Goal: Task Accomplishment & Management: Complete application form

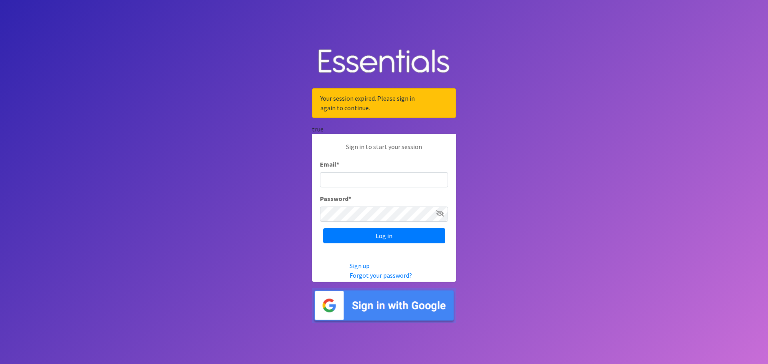
click at [347, 174] on input "Email *" at bounding box center [384, 179] width 128 height 15
click at [340, 180] on input "Email *" at bounding box center [384, 179] width 128 height 15
paste input "communitydiaperbank@gmail.com"
type input "communitydiaperbank@gmail.com"
click at [323, 228] on input "Log in" at bounding box center [384, 235] width 122 height 15
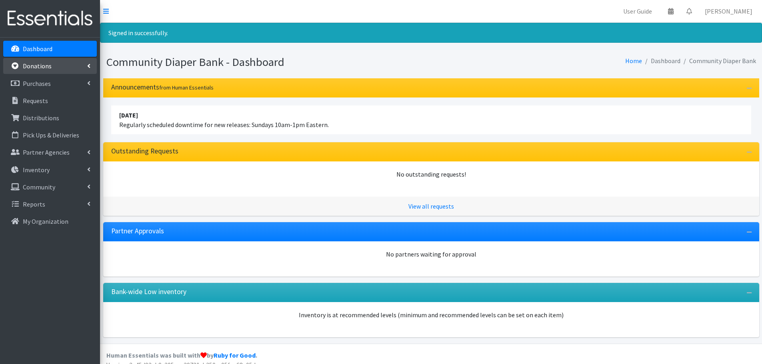
click at [49, 67] on p "Donations" at bounding box center [37, 66] width 29 height 8
click at [48, 98] on link "New Donation" at bounding box center [50, 101] width 94 height 16
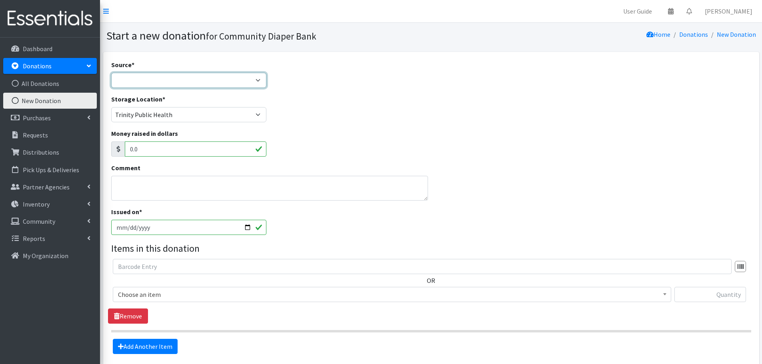
click at [259, 80] on select "Product Drive Manufacturer Donation Site Misc. Donation" at bounding box center [189, 80] width 156 height 15
select select "Product Drive"
click at [111, 73] on select "Product Drive Manufacturer Donation Site Misc. Donation" at bounding box center [189, 80] width 156 height 15
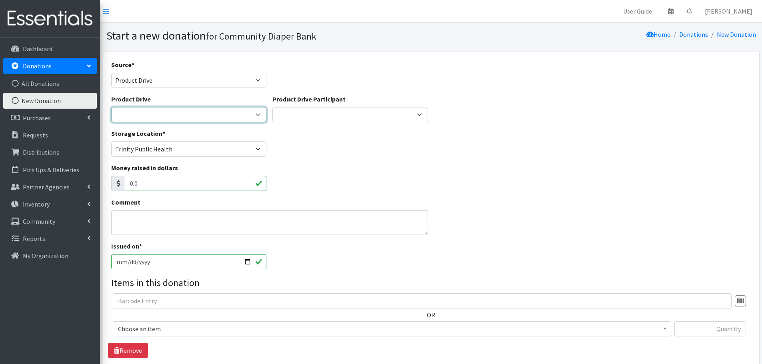
click at [171, 113] on select "Brenda Erber 50th Birthday Diaper Drive Community Baby Shower Faith United Chur…" at bounding box center [189, 114] width 156 height 15
select select
click at [111, 107] on select "Brenda Erber 50th Birthday Diaper Drive Community Baby Shower Faith United Chur…" at bounding box center [189, 114] width 156 height 15
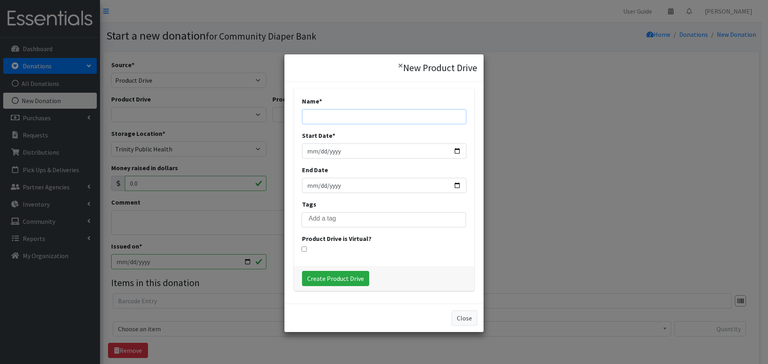
click at [341, 114] on input "Name *" at bounding box center [384, 116] width 164 height 15
type input "St. Mary and Mathias Catholic Church"
click at [455, 152] on input "Start Date *" at bounding box center [384, 151] width 164 height 15
type input "2025-09-15"
click at [453, 183] on input "End Date" at bounding box center [384, 185] width 164 height 15
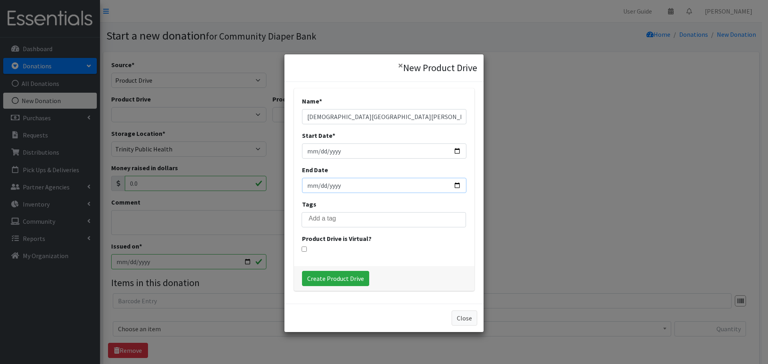
type input "2025-09-28"
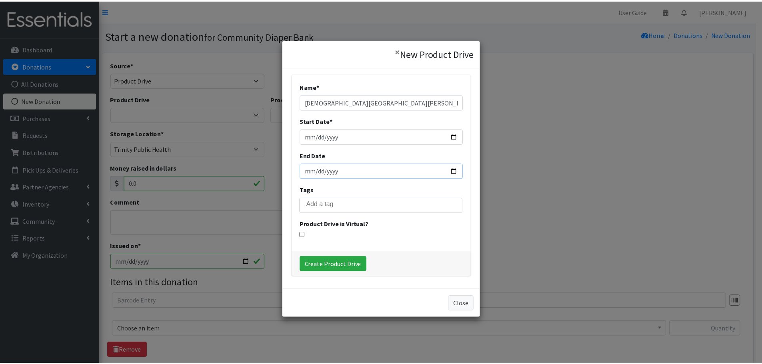
scroll to position [22, 0]
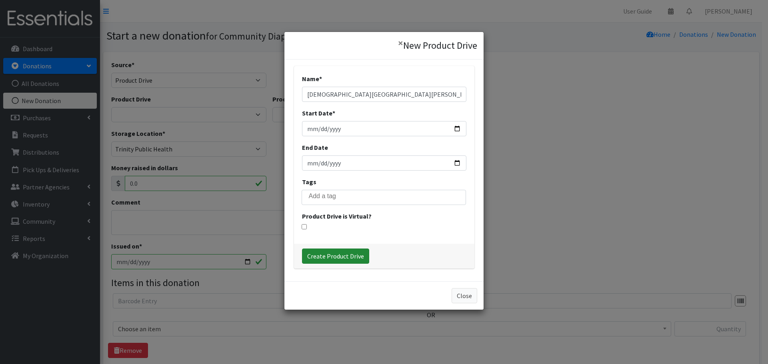
click at [329, 259] on input "Create Product Drive" at bounding box center [335, 256] width 67 height 15
select select "3552"
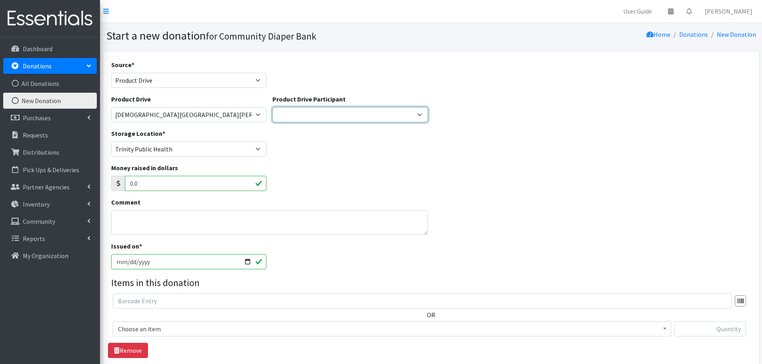
click at [417, 112] on select "Community Drive 11/18/2019 Grace Lutheran Church/Shepherd of the Cross United W…" at bounding box center [350, 114] width 156 height 15
click at [528, 134] on div "Storage Location * Community Foundation of Greater Muscatine Trinity Public Hea…" at bounding box center [431, 146] width 646 height 34
click at [196, 184] on input "0.0" at bounding box center [196, 183] width 142 height 15
type input "2"
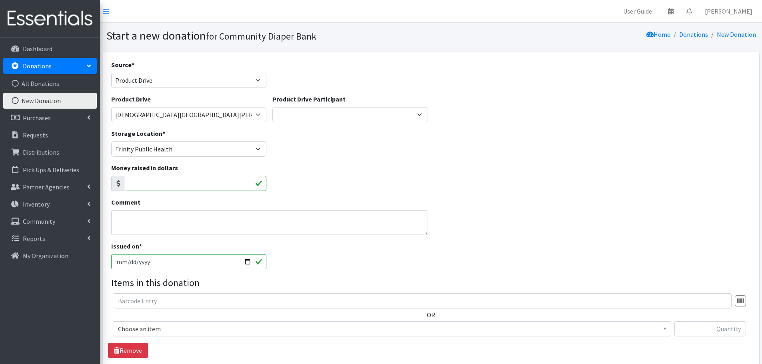
click at [375, 160] on div "Storage Location * Community Foundation of Greater Muscatine Trinity Public Hea…" at bounding box center [431, 146] width 646 height 34
click at [602, 215] on div "Comment" at bounding box center [431, 220] width 646 height 44
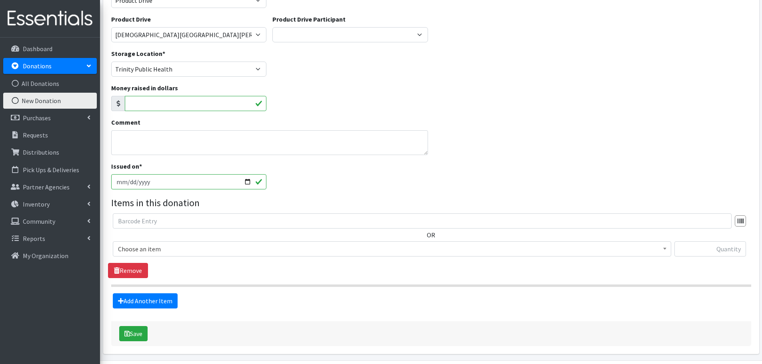
scroll to position [106, 0]
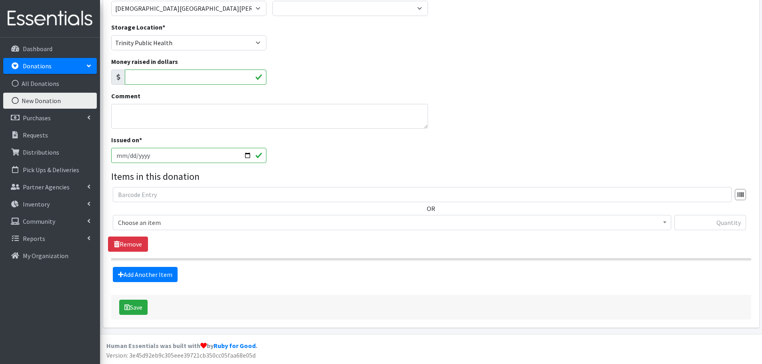
click at [260, 156] on input "2025-09-29" at bounding box center [189, 155] width 156 height 15
click at [249, 154] on input "2025-09-29" at bounding box center [189, 155] width 156 height 15
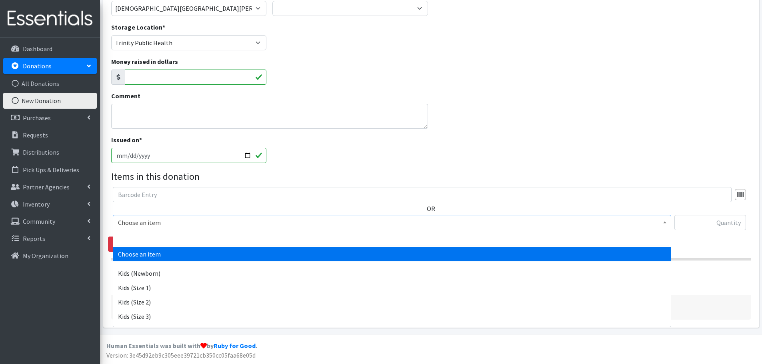
click at [178, 220] on span "Choose an item" at bounding box center [392, 222] width 548 height 11
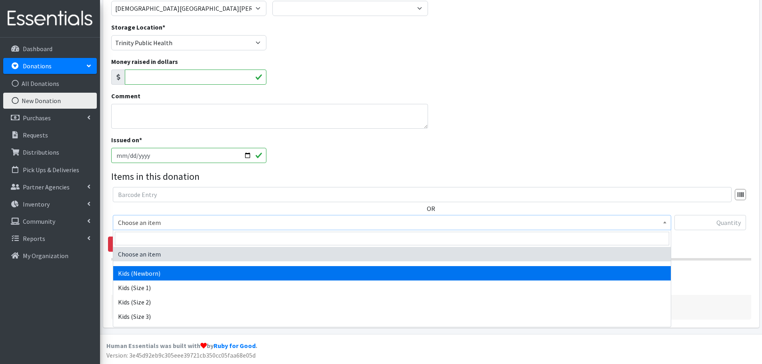
select select "2373"
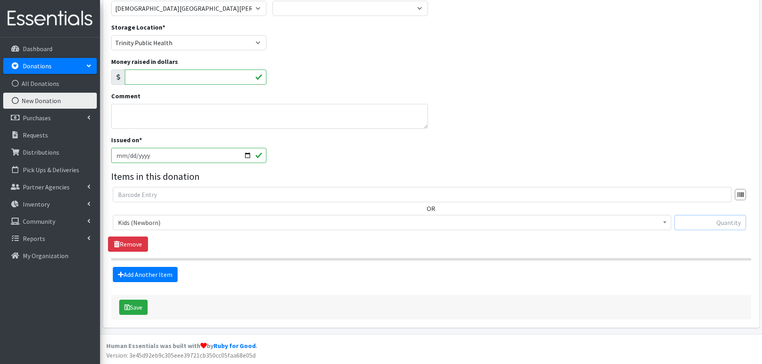
click at [733, 226] on input "text" at bounding box center [710, 222] width 72 height 15
type input "62"
drag, startPoint x: 613, startPoint y: 250, endPoint x: 604, endPoint y: 243, distance: 10.8
click at [613, 250] on div "OR Choose an item Kids (Newborn) Kids (Size 1) Kids (Size 2) Kids (Size 3) Kids…" at bounding box center [431, 219] width 646 height 65
click at [158, 273] on link "Add Another Item" at bounding box center [145, 274] width 65 height 15
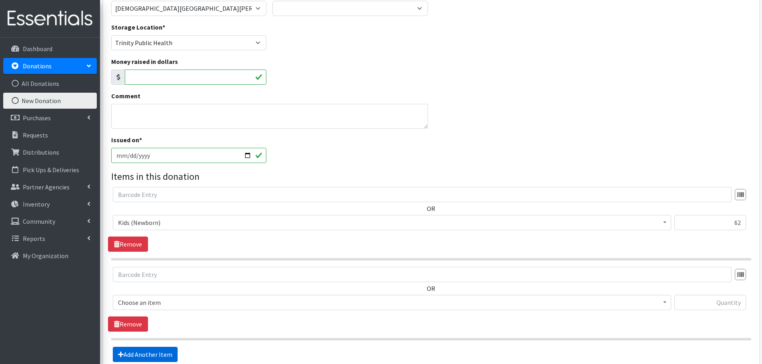
scroll to position [186, 0]
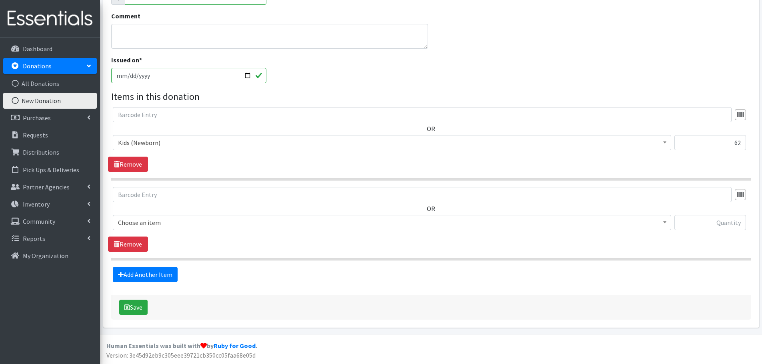
click at [165, 220] on span "Choose an item" at bounding box center [392, 222] width 548 height 11
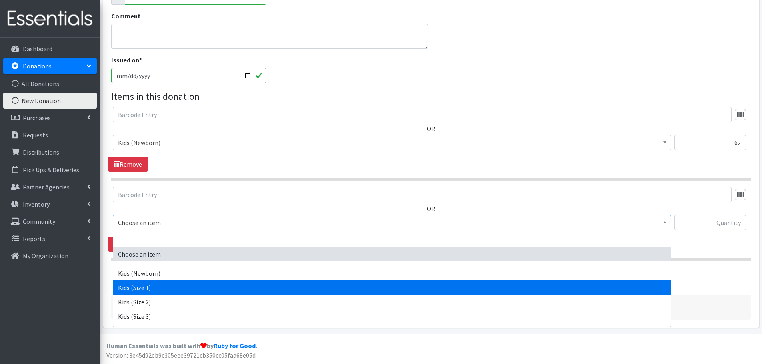
select select "2385"
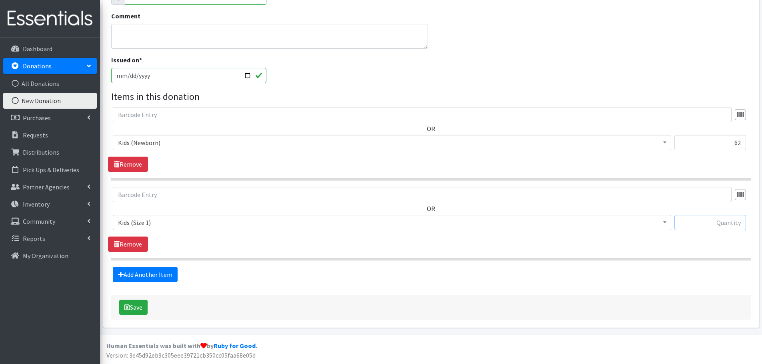
click at [698, 225] on input "text" at bounding box center [710, 222] width 72 height 15
type input "376"
click at [161, 276] on link "Add Another Item" at bounding box center [145, 274] width 65 height 15
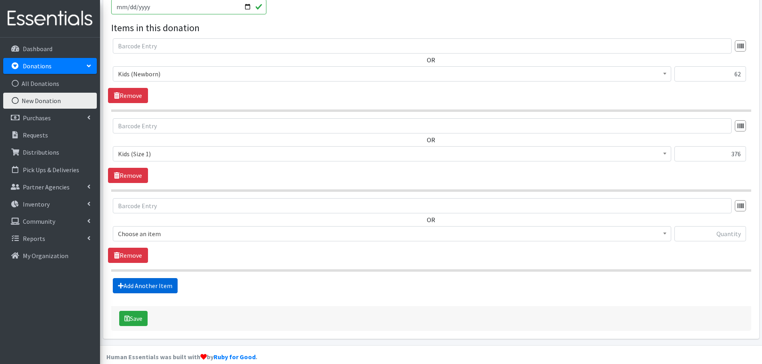
scroll to position [266, 0]
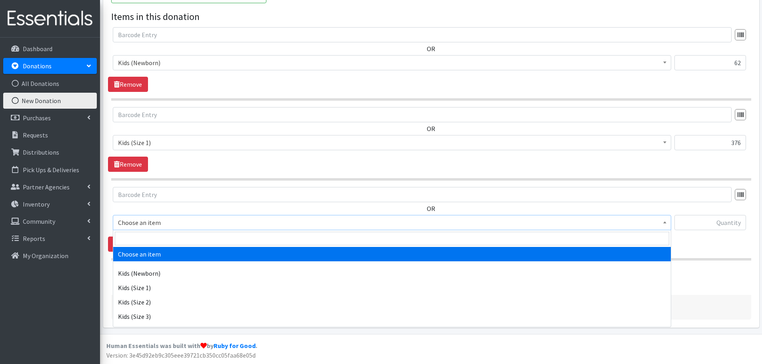
click at [168, 224] on span "Choose an item" at bounding box center [392, 222] width 548 height 11
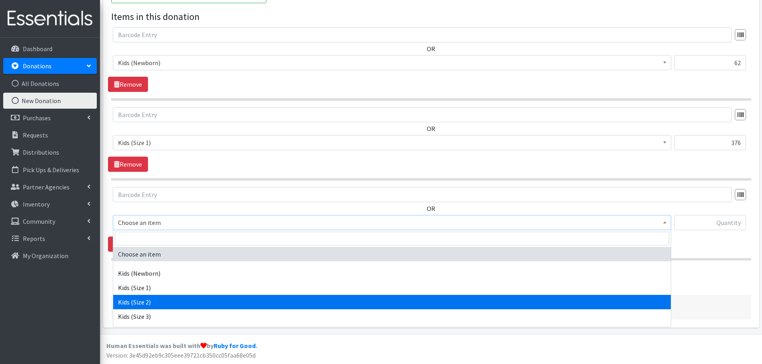
select select "2386"
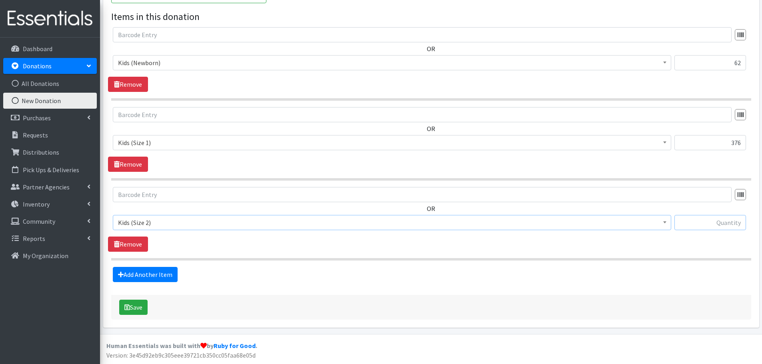
click at [700, 226] on input "text" at bounding box center [710, 222] width 72 height 15
type input "722"
click at [156, 273] on link "Add Another Item" at bounding box center [145, 274] width 65 height 15
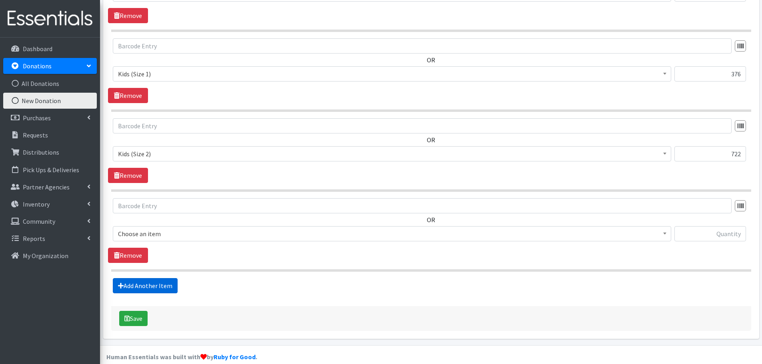
scroll to position [346, 0]
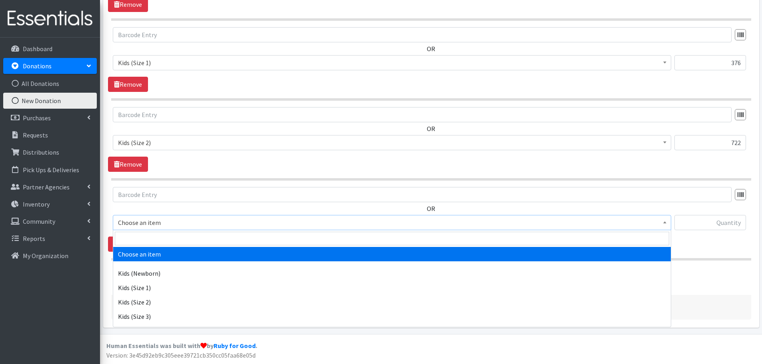
click at [214, 222] on span "Choose an item" at bounding box center [392, 222] width 548 height 11
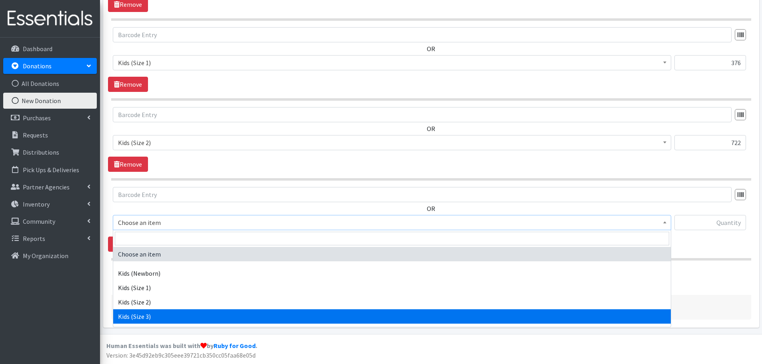
select select "2398"
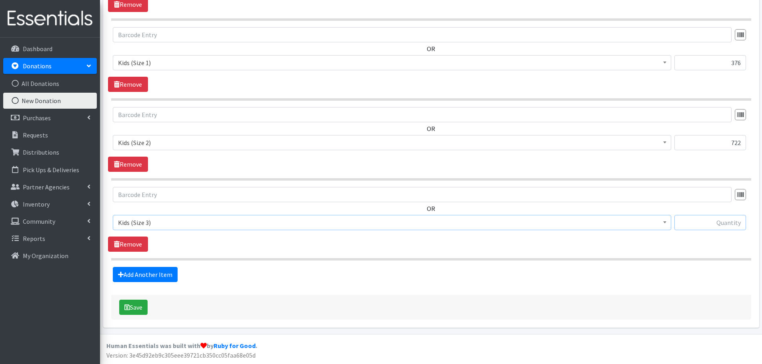
click at [690, 224] on input "text" at bounding box center [710, 222] width 72 height 15
type input "823"
click at [164, 276] on link "Add Another Item" at bounding box center [145, 274] width 65 height 15
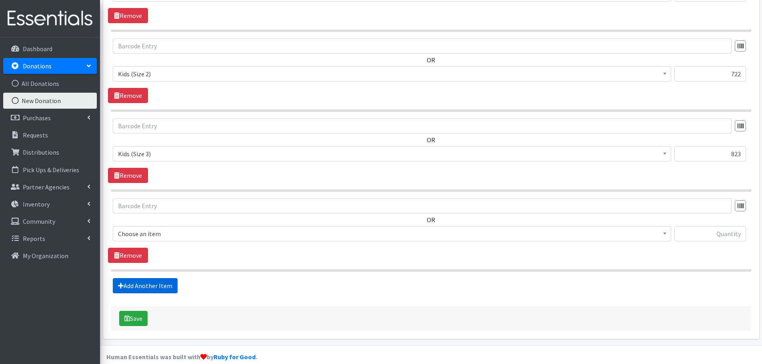
scroll to position [426, 0]
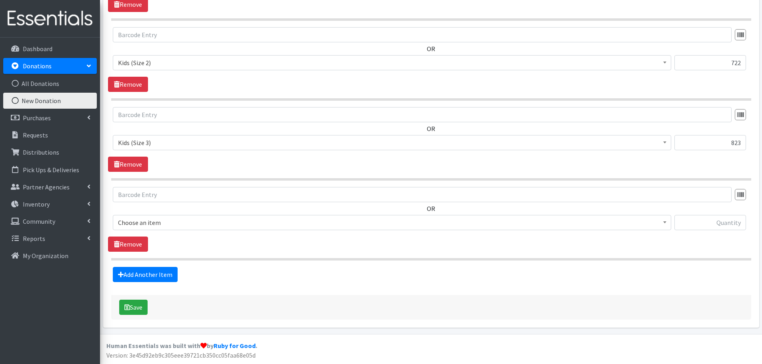
click at [156, 224] on span "Choose an item" at bounding box center [392, 222] width 548 height 11
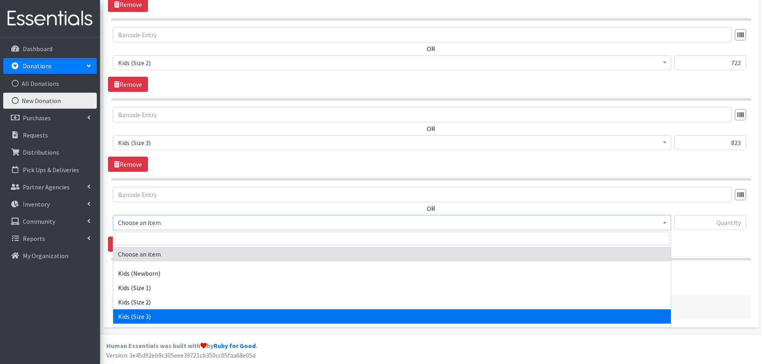
scroll to position [40, 0]
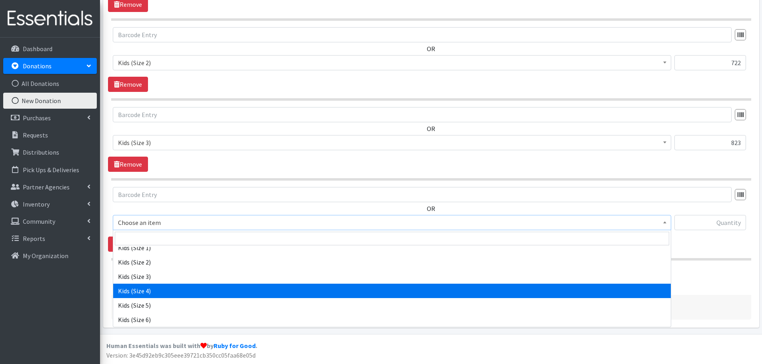
select select "2365"
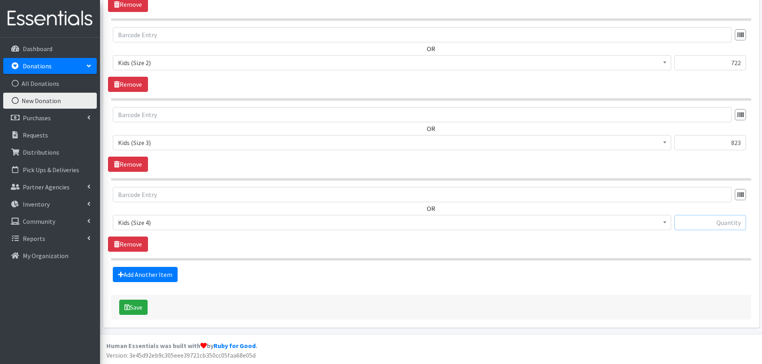
click at [703, 223] on input "text" at bounding box center [710, 222] width 72 height 15
type input "1002"
click at [167, 272] on link "Add Another Item" at bounding box center [145, 274] width 65 height 15
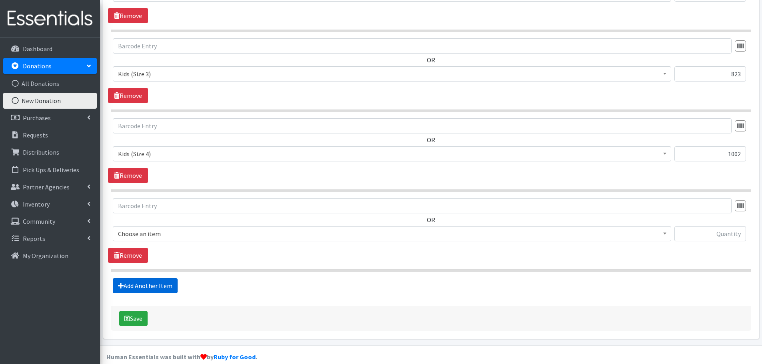
scroll to position [506, 0]
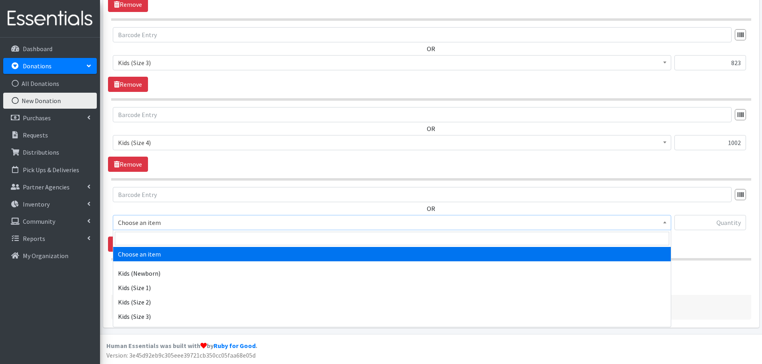
click at [177, 225] on span "Choose an item" at bounding box center [392, 222] width 548 height 11
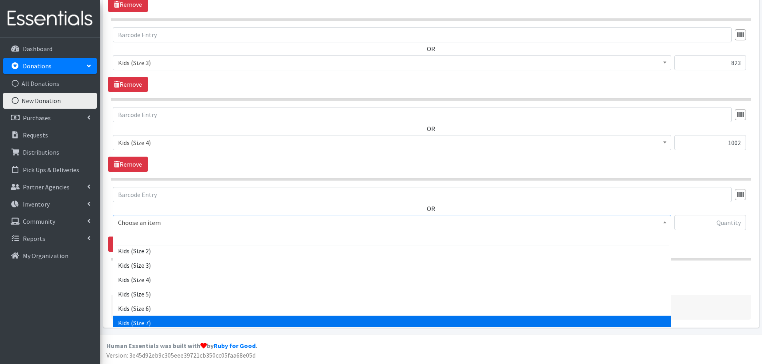
scroll to position [69, 0]
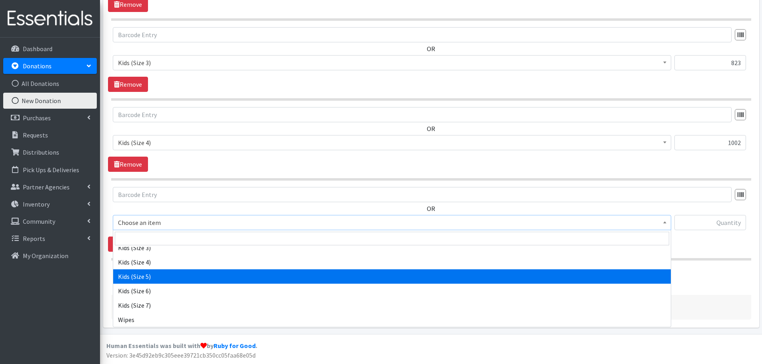
select select "2372"
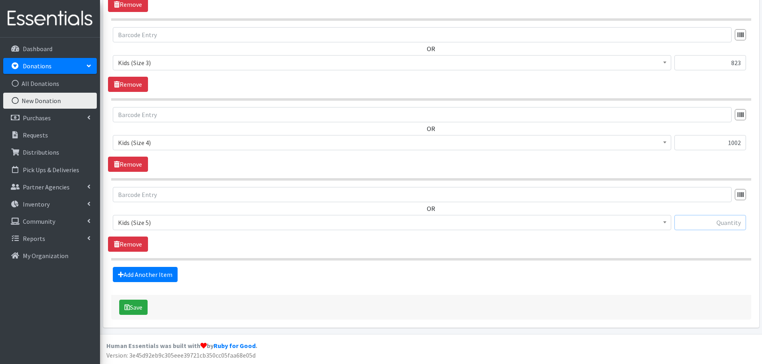
click at [717, 224] on input "text" at bounding box center [710, 222] width 72 height 15
type input "411"
click at [154, 275] on link "Add Another Item" at bounding box center [145, 274] width 65 height 15
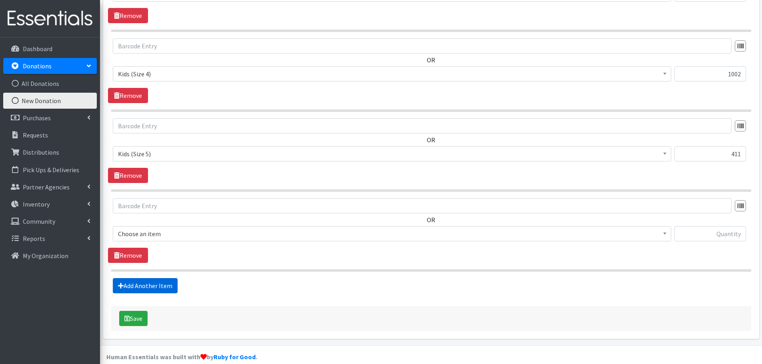
scroll to position [586, 0]
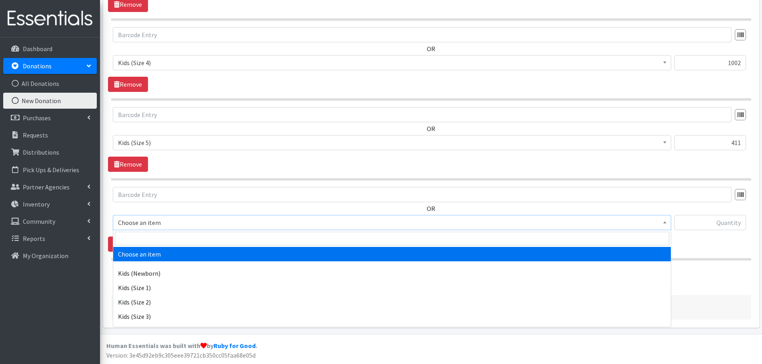
click at [160, 221] on span "Choose an item" at bounding box center [392, 222] width 548 height 11
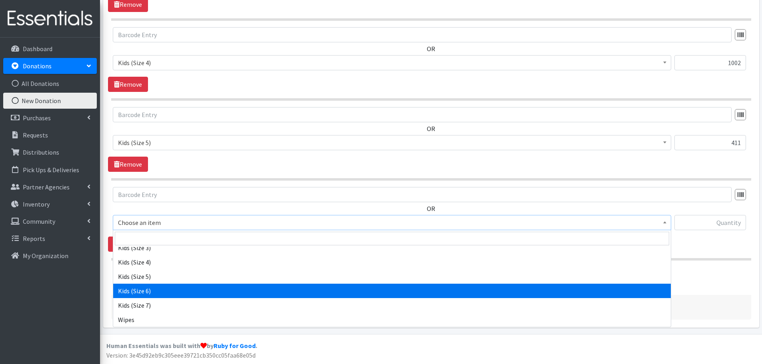
select select "2376"
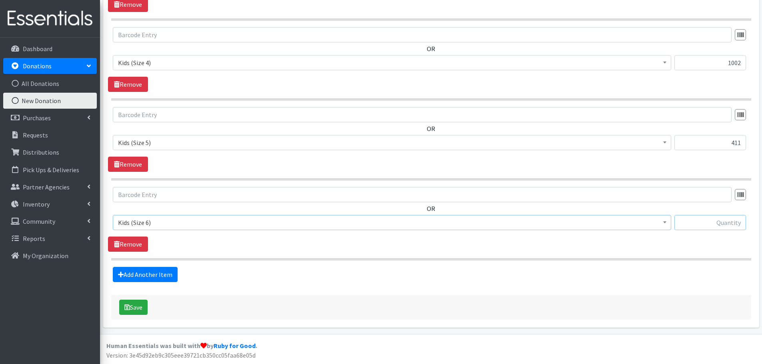
click at [726, 224] on input "text" at bounding box center [710, 222] width 72 height 15
type input "347"
click at [624, 269] on div "Add Another Item" at bounding box center [431, 274] width 646 height 15
click at [171, 276] on link "Add Another Item" at bounding box center [145, 274] width 65 height 15
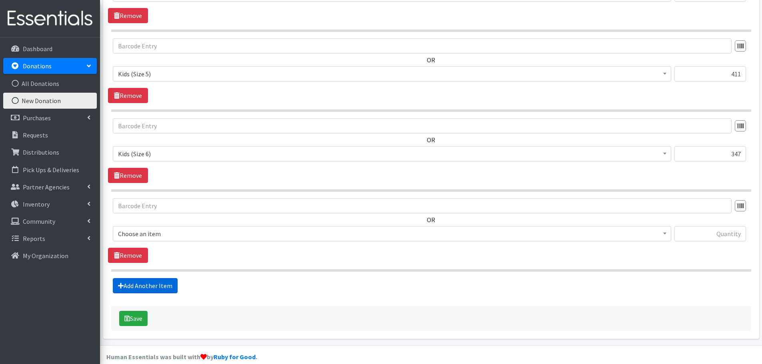
scroll to position [666, 0]
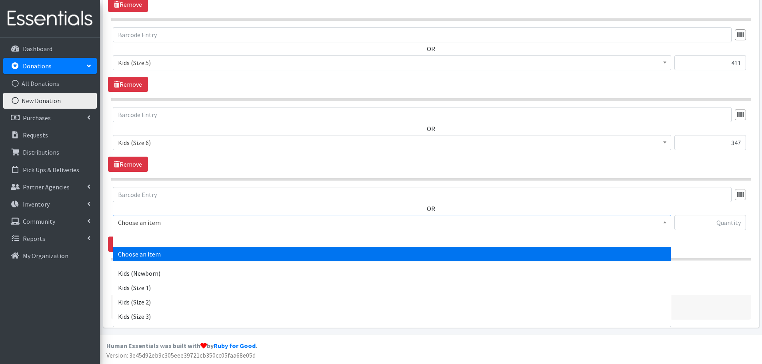
click at [660, 223] on span "Choose an item" at bounding box center [392, 222] width 548 height 11
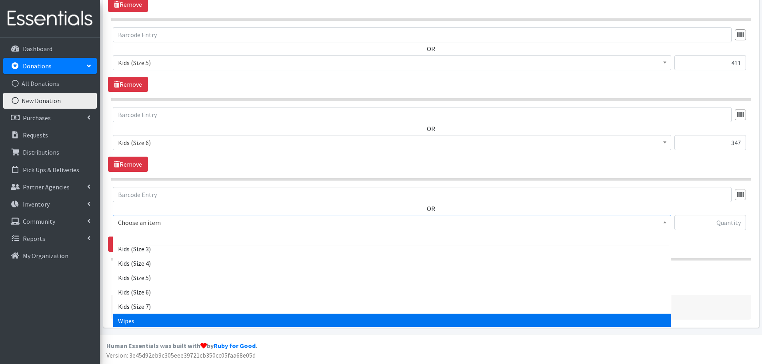
scroll to position [69, 0]
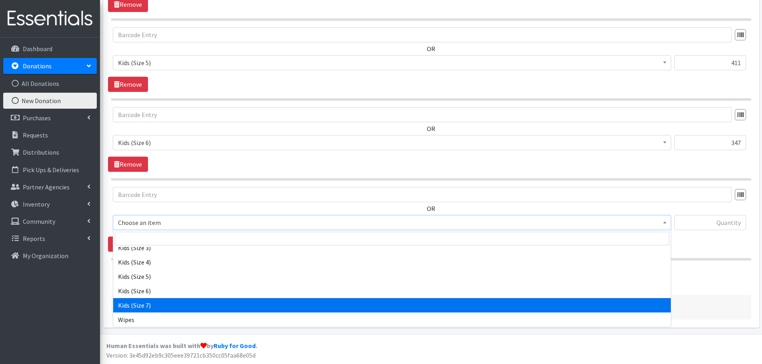
select select "2374"
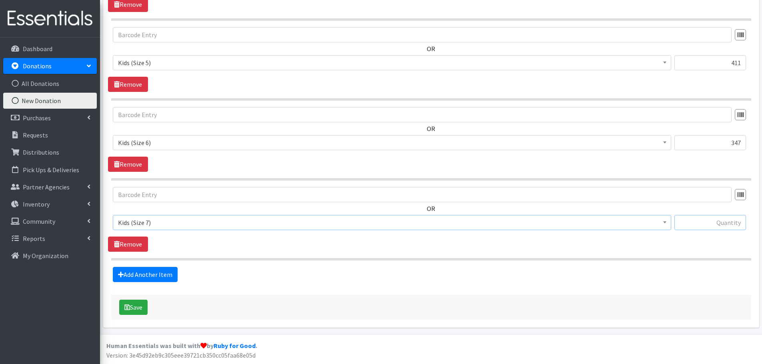
click at [715, 223] on input "text" at bounding box center [710, 222] width 72 height 15
type input "38"
click at [554, 272] on div "Add Another Item" at bounding box center [431, 274] width 646 height 15
click at [143, 277] on link "Add Another Item" at bounding box center [145, 274] width 65 height 15
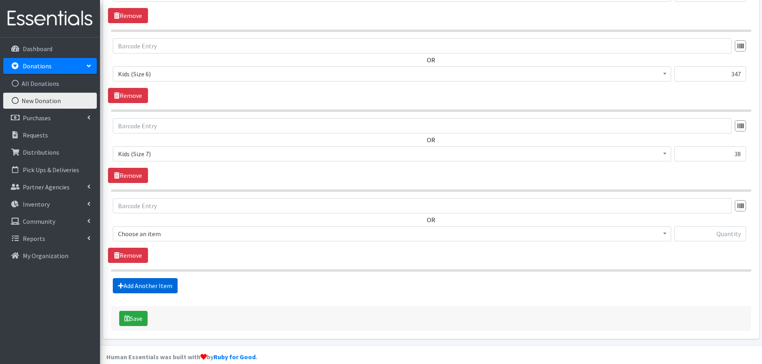
scroll to position [746, 0]
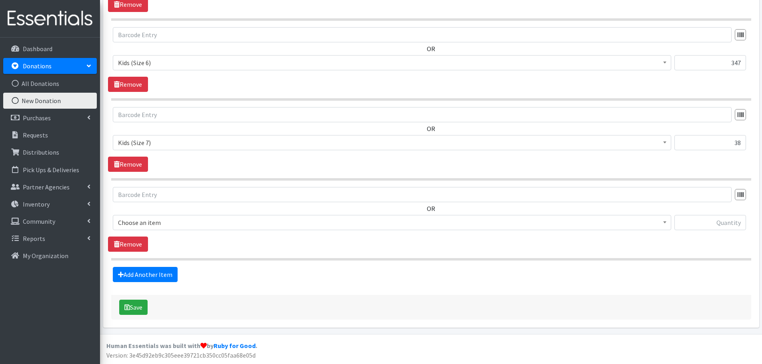
click at [224, 225] on span "Choose an item" at bounding box center [392, 222] width 548 height 11
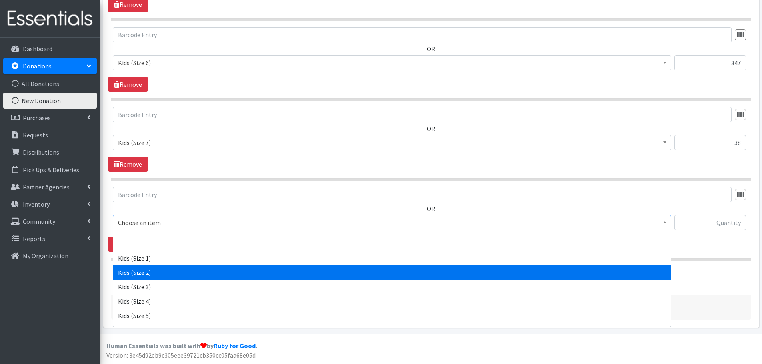
scroll to position [69, 0]
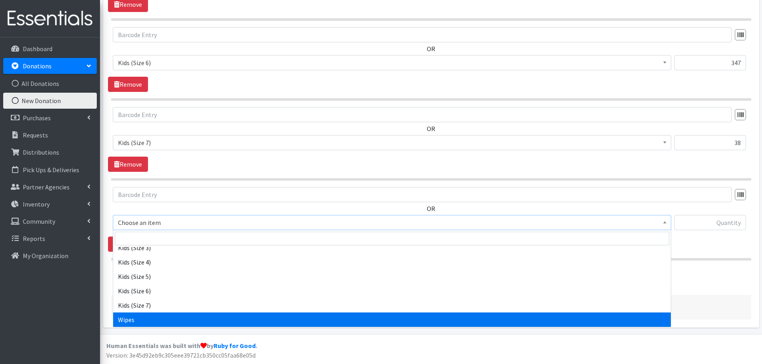
select select "3177"
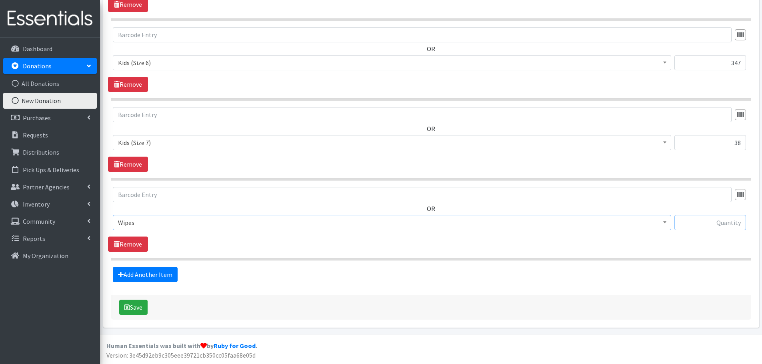
click at [714, 225] on input "text" at bounding box center [710, 222] width 72 height 15
type input "87"
click at [130, 307] on icon "submit" at bounding box center [127, 307] width 6 height 6
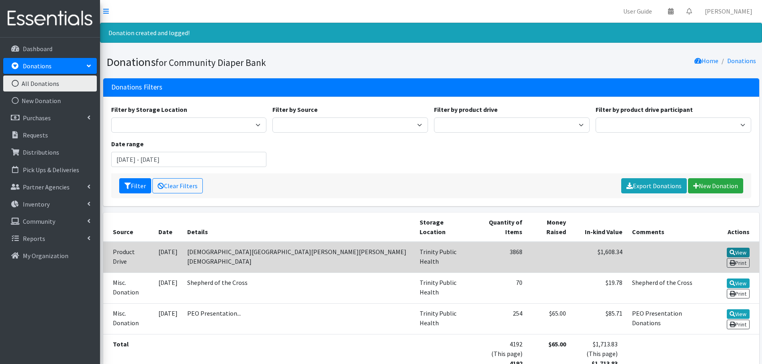
click at [727, 248] on link "View" at bounding box center [738, 253] width 23 height 10
